Goal: Task Accomplishment & Management: Complete application form

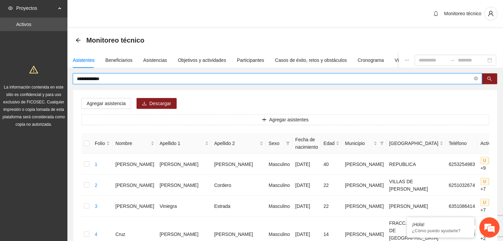
drag, startPoint x: 119, startPoint y: 78, endPoint x: 62, endPoint y: 85, distance: 57.5
type input "**********"
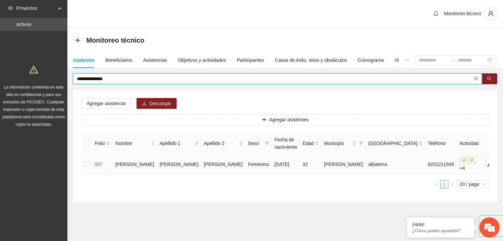
click at [84, 164] on td at bounding box center [86, 164] width 11 height 21
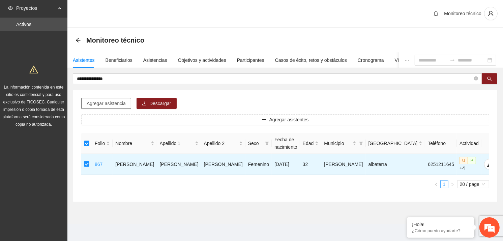
click at [114, 104] on span "Agregar asistencia" at bounding box center [106, 103] width 39 height 7
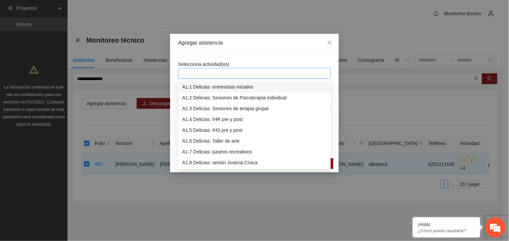
click at [221, 75] on div at bounding box center [254, 73] width 149 height 8
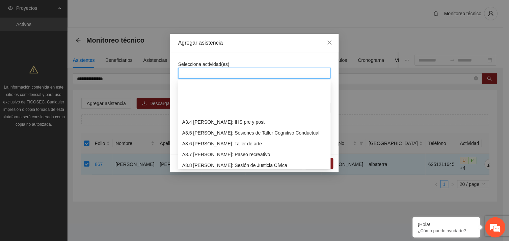
scroll to position [378, 0]
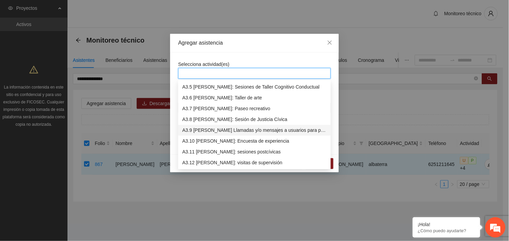
click at [224, 129] on div "A3.9 [PERSON_NAME] Llamadas y/o mensajes a usuarios para programación, seguimie…" at bounding box center [254, 129] width 144 height 7
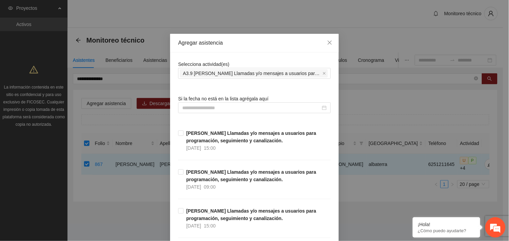
click at [210, 107] on input at bounding box center [251, 107] width 138 height 7
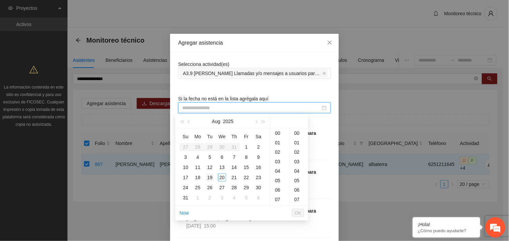
click at [210, 176] on div "19" at bounding box center [210, 177] width 8 height 8
click at [278, 161] on div "11" at bounding box center [279, 161] width 19 height 9
click at [297, 191] on div "58" at bounding box center [299, 191] width 19 height 9
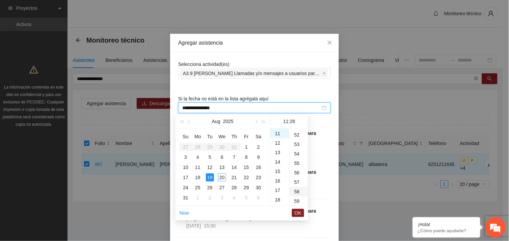
type input "**********"
click at [297, 213] on span "OK" at bounding box center [298, 212] width 7 height 7
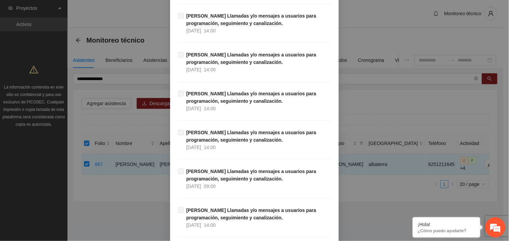
scroll to position [6887, 0]
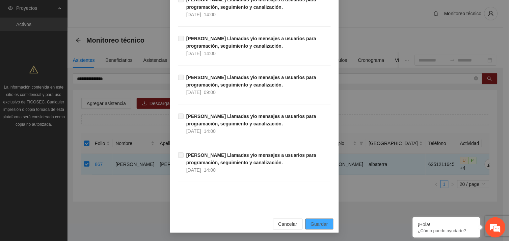
click at [321, 221] on span "Guardar" at bounding box center [319, 223] width 17 height 7
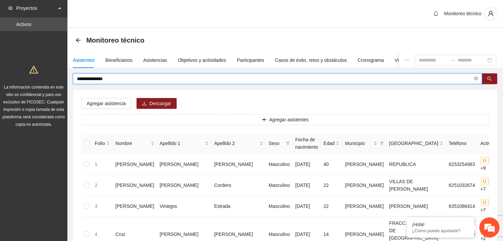
drag, startPoint x: 117, startPoint y: 77, endPoint x: 66, endPoint y: 78, distance: 50.6
type input "**********"
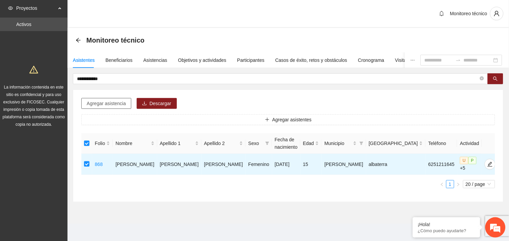
click at [104, 101] on span "Agregar asistencia" at bounding box center [106, 103] width 39 height 7
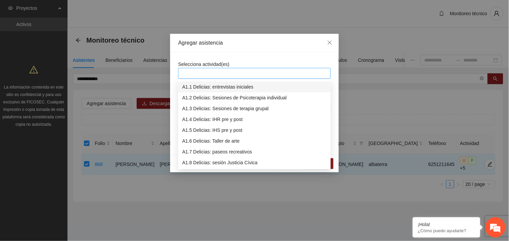
click at [225, 76] on div at bounding box center [254, 73] width 149 height 8
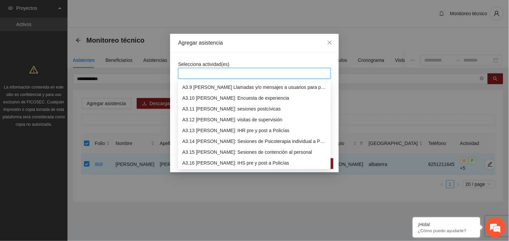
scroll to position [410, 0]
click at [311, 95] on div "A3.9 [PERSON_NAME] Llamadas y/o mensajes a usuarios para programación, seguimie…" at bounding box center [254, 97] width 144 height 7
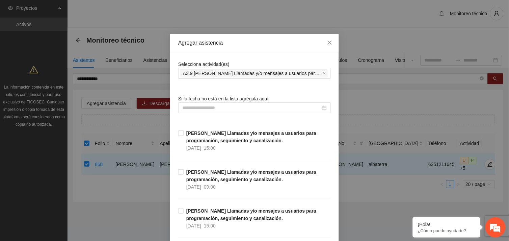
click at [282, 62] on div "Selecciona actividad(es) A3.9 [PERSON_NAME] Llamadas y/o mensajes a usuarios pa…" at bounding box center [254, 69] width 153 height 18
click at [219, 107] on input at bounding box center [251, 107] width 138 height 7
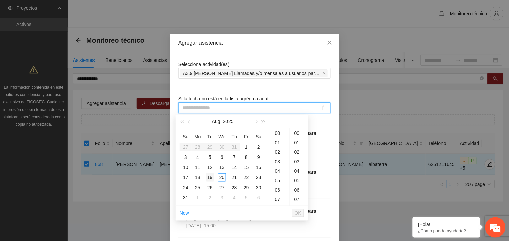
click at [211, 180] on div "19" at bounding box center [210, 177] width 8 height 8
click at [275, 158] on div "11" at bounding box center [279, 161] width 19 height 9
click at [296, 134] on div "59" at bounding box center [299, 134] width 19 height 9
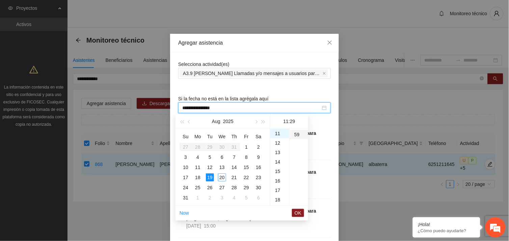
type input "**********"
click at [296, 211] on span "OK" at bounding box center [298, 212] width 7 height 7
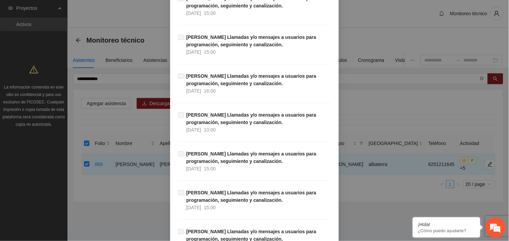
scroll to position [6887, 0]
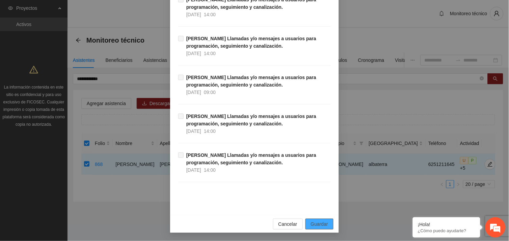
click at [325, 228] on button "Guardar" at bounding box center [319, 223] width 28 height 11
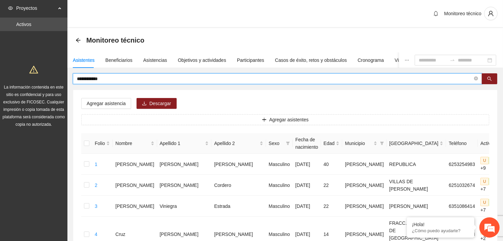
click at [108, 79] on input "**********" at bounding box center [275, 78] width 396 height 7
type input "*"
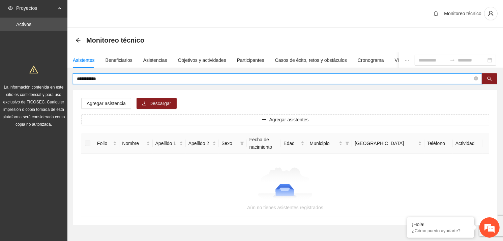
click at [85, 78] on input "**********" at bounding box center [275, 78] width 396 height 7
type input "**********"
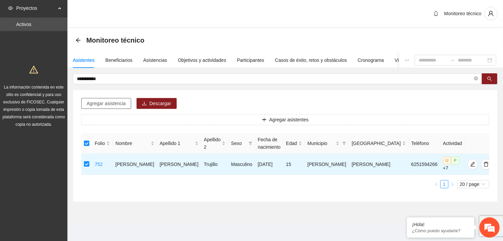
click at [104, 103] on span "Agregar asistencia" at bounding box center [106, 103] width 39 height 7
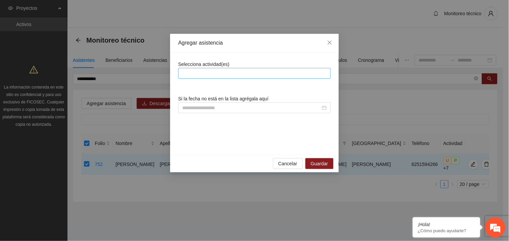
click at [204, 68] on div at bounding box center [254, 73] width 153 height 11
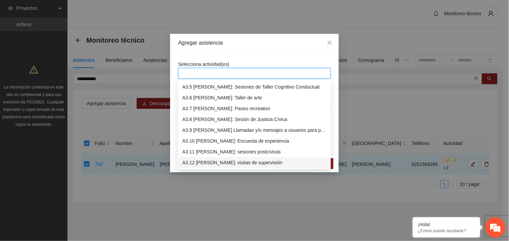
scroll to position [389, 0]
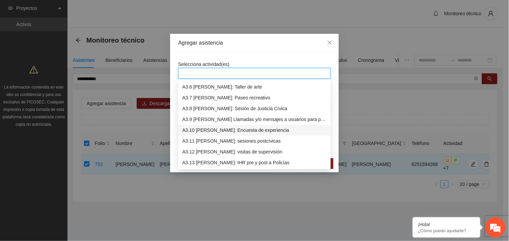
click at [220, 130] on div "A3.10 [PERSON_NAME]: Encuesta de experiencia" at bounding box center [254, 129] width 144 height 7
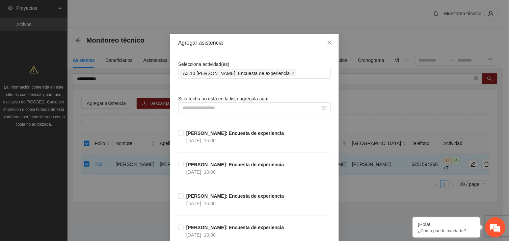
click at [234, 61] on div "Selecciona actividad(es) A3.10 [PERSON_NAME]: Encuesta de experiencia" at bounding box center [254, 69] width 153 height 18
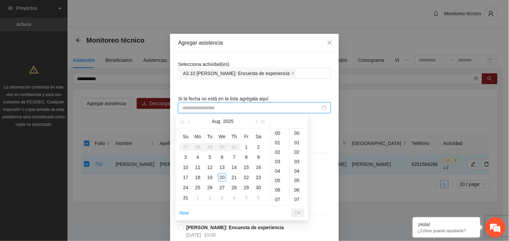
click at [211, 109] on input at bounding box center [251, 107] width 138 height 7
click at [221, 176] on div "20" at bounding box center [222, 177] width 8 height 8
click at [276, 192] on div "19" at bounding box center [279, 191] width 19 height 9
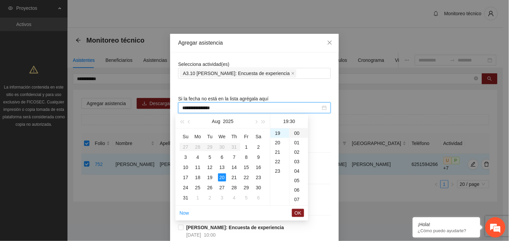
click at [298, 131] on div "00" at bounding box center [299, 132] width 19 height 9
type input "**********"
click at [301, 209] on span "OK" at bounding box center [298, 212] width 7 height 7
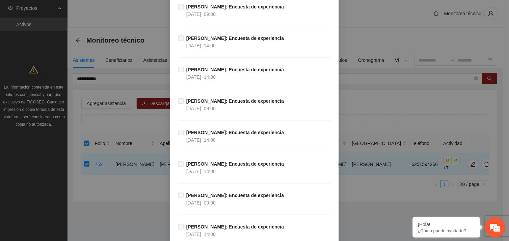
scroll to position [6659, 0]
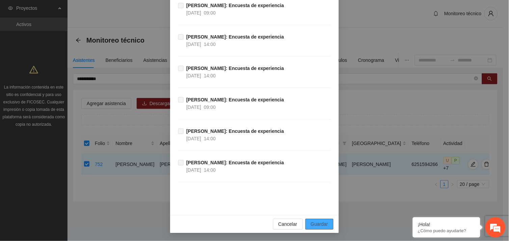
click at [323, 222] on span "Guardar" at bounding box center [319, 223] width 17 height 7
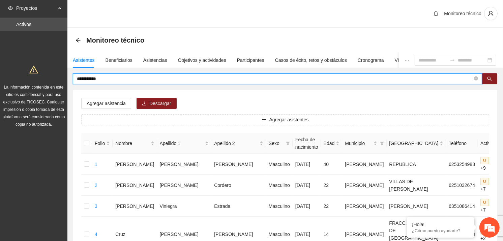
drag, startPoint x: 103, startPoint y: 79, endPoint x: 60, endPoint y: 80, distance: 42.5
type input "**********"
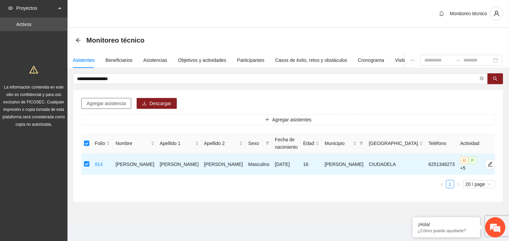
click at [112, 103] on span "Agregar asistencia" at bounding box center [106, 103] width 39 height 7
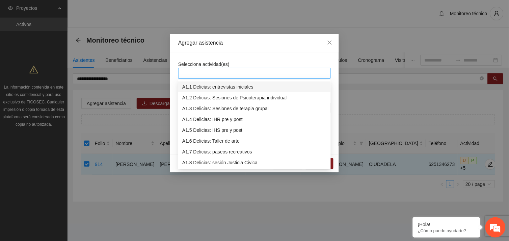
click at [219, 73] on div at bounding box center [254, 73] width 149 height 8
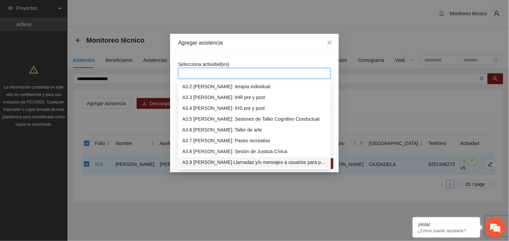
scroll to position [356, 0]
click at [228, 163] on div "A3.10 [PERSON_NAME]: Encuesta de experiencia" at bounding box center [254, 162] width 144 height 7
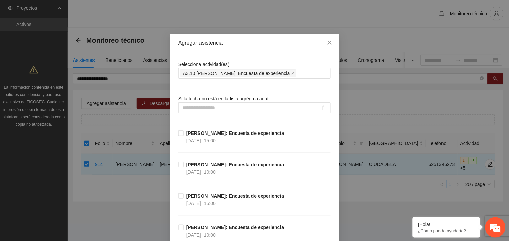
click at [218, 111] on input at bounding box center [251, 107] width 138 height 7
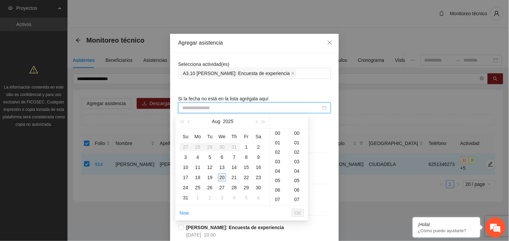
click at [221, 175] on div "20" at bounding box center [222, 177] width 8 height 8
click at [275, 198] on div "15" at bounding box center [279, 198] width 19 height 9
click at [298, 131] on div "00" at bounding box center [299, 132] width 19 height 9
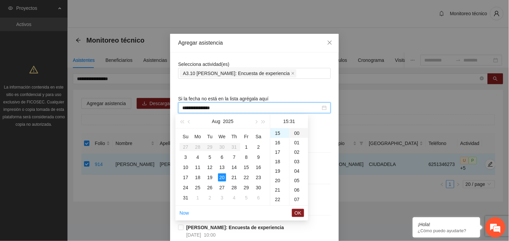
type input "**********"
click at [299, 214] on span "OK" at bounding box center [298, 212] width 7 height 7
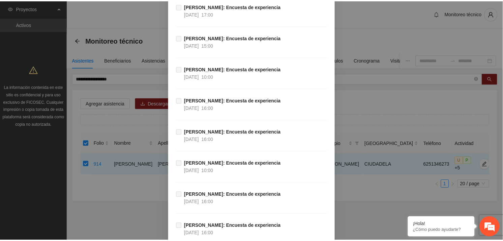
scroll to position [6659, 0]
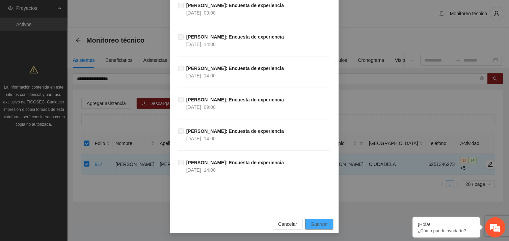
click at [321, 225] on span "Guardar" at bounding box center [319, 223] width 17 height 7
